Goal: Task Accomplishment & Management: Manage account settings

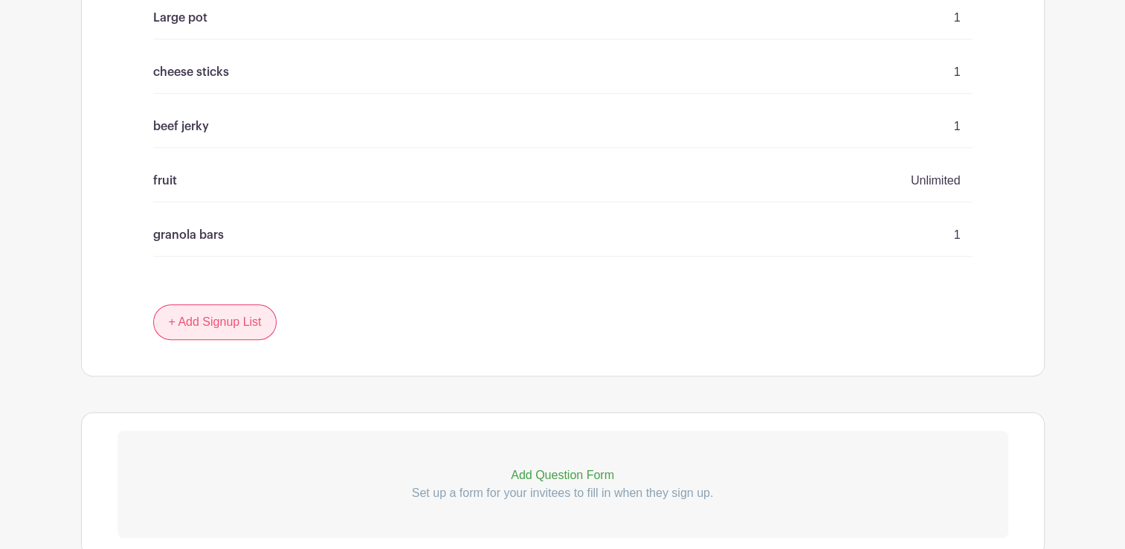
scroll to position [1092, 0]
click at [214, 323] on link "+ Add Signup List" at bounding box center [215, 321] width 124 height 36
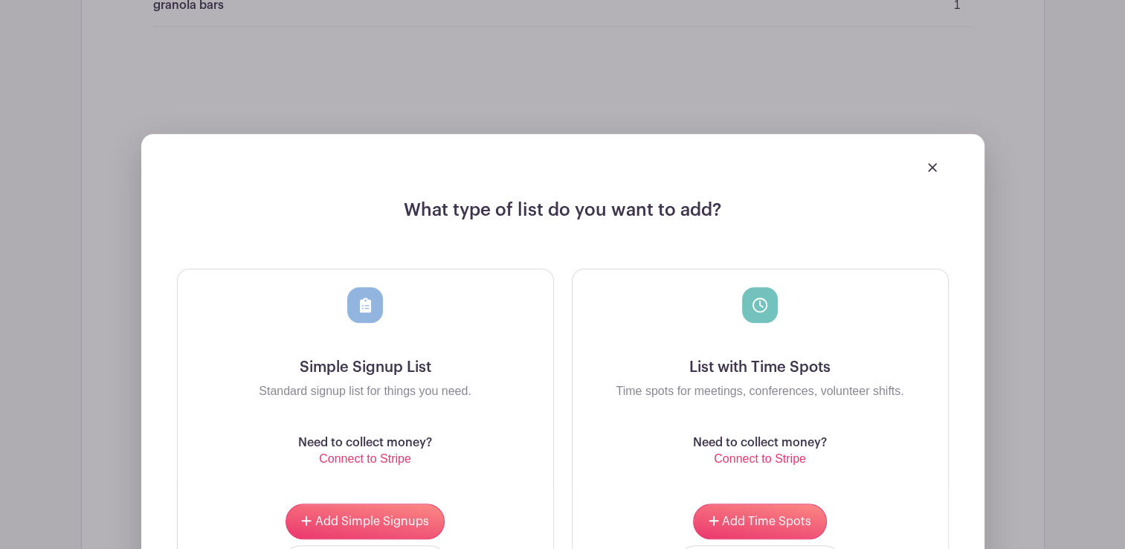
scroll to position [1323, 0]
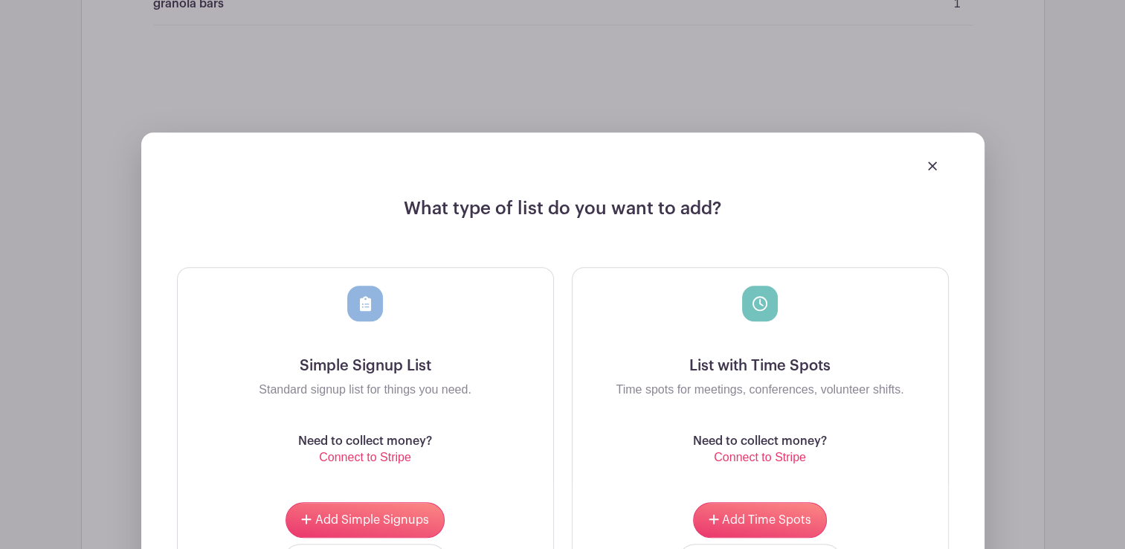
click at [930, 173] on div at bounding box center [563, 165] width 772 height 42
click at [933, 167] on img at bounding box center [932, 165] width 9 height 9
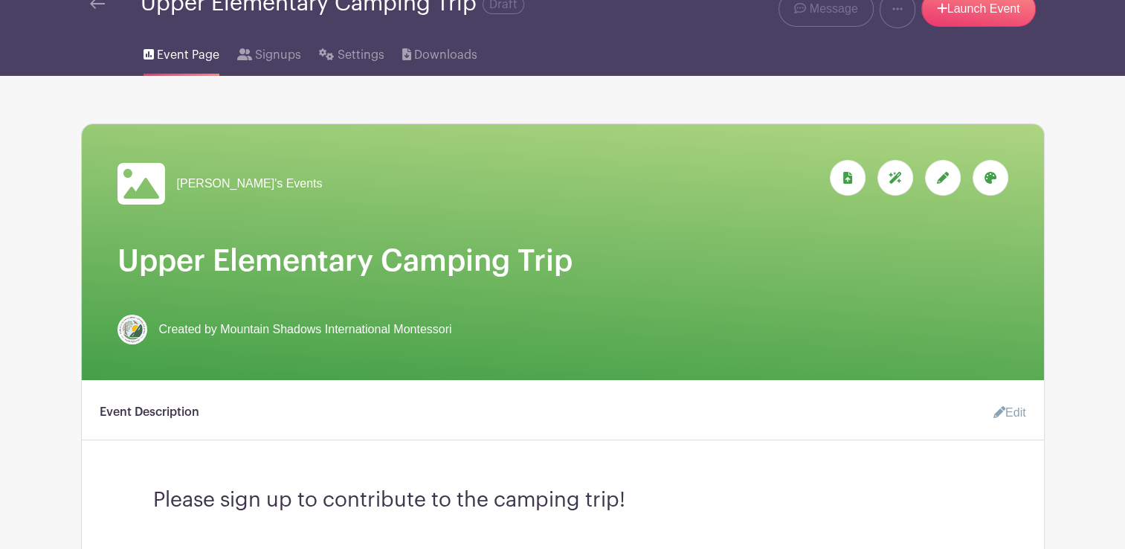
scroll to position [0, 0]
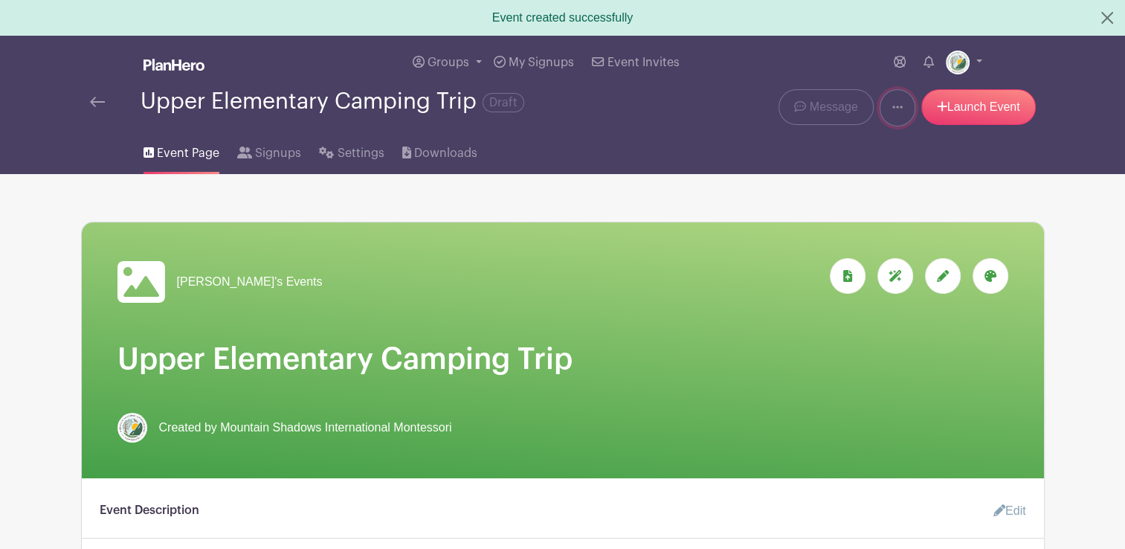
click at [901, 106] on link at bounding box center [898, 107] width 36 height 37
click at [346, 156] on span "Settings" at bounding box center [361, 153] width 47 height 18
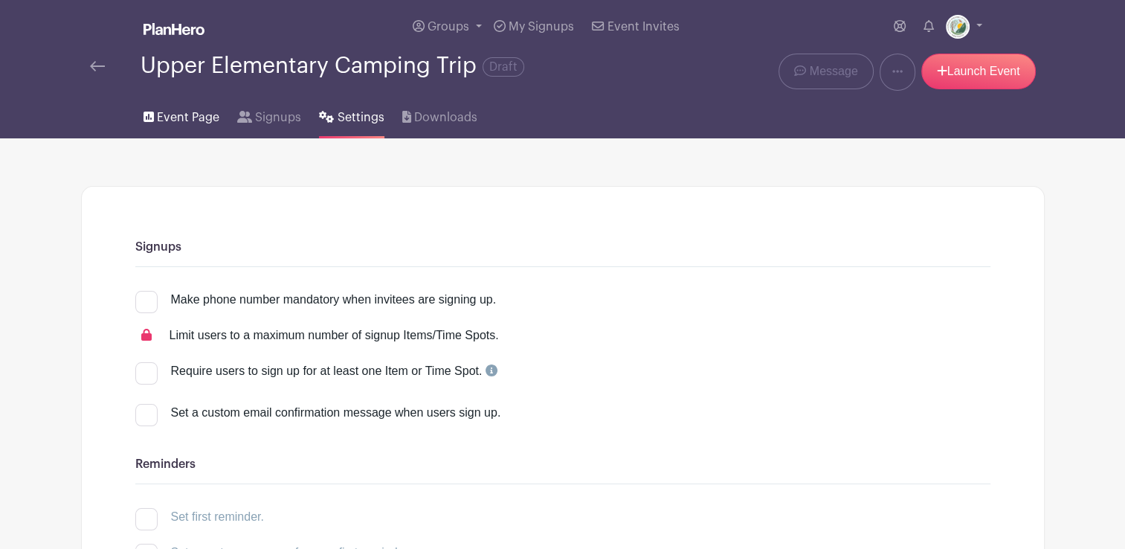
click at [184, 127] on link "Event Page" at bounding box center [182, 115] width 76 height 48
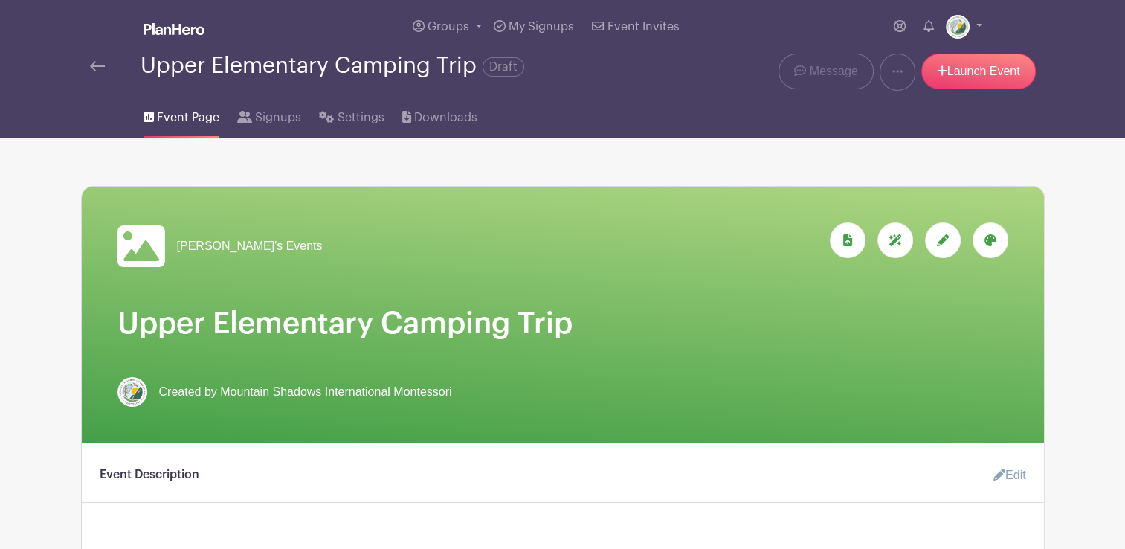
click at [509, 72] on span "Draft" at bounding box center [504, 66] width 42 height 19
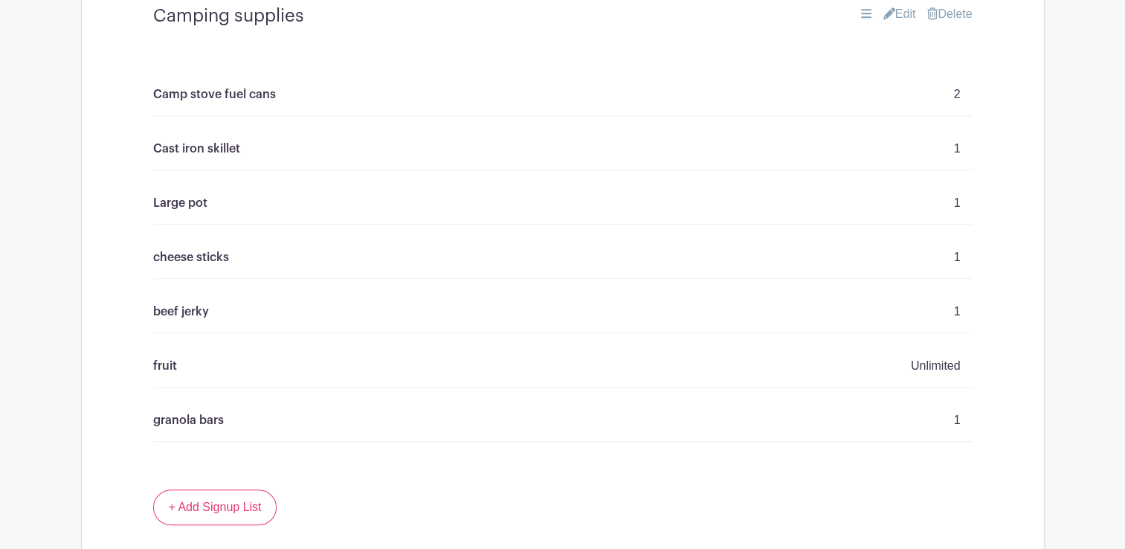
scroll to position [841, 0]
